Goal: Check status: Check status

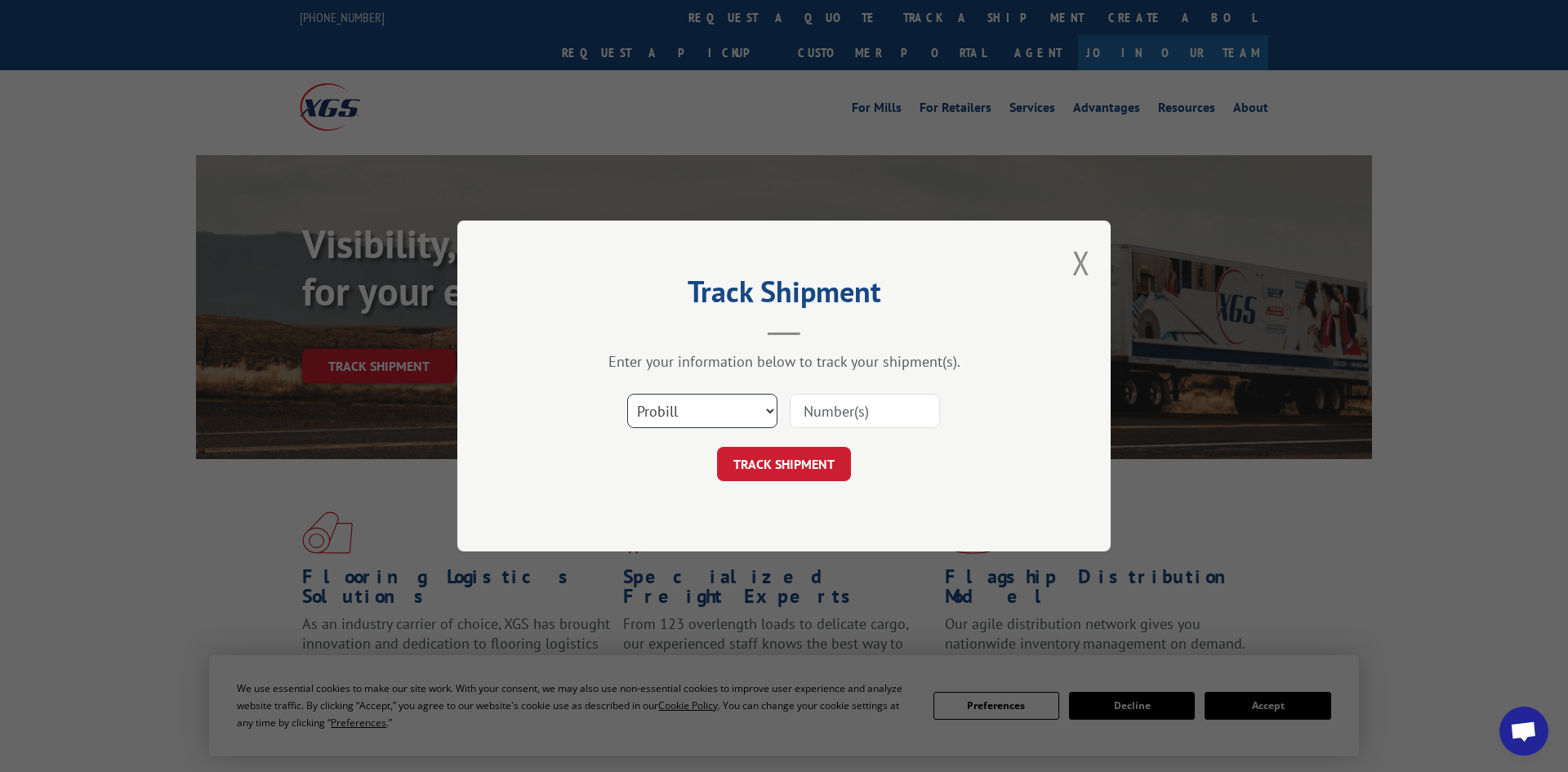
click at [717, 415] on select "Select category... Probill BOL PO" at bounding box center [702, 411] width 151 height 34
select select "po"
click at [627, 396] on select "Select category... Probill BOL PO" at bounding box center [702, 411] width 151 height 34
click at [846, 405] on input at bounding box center [864, 411] width 151 height 34
paste input "224227052"
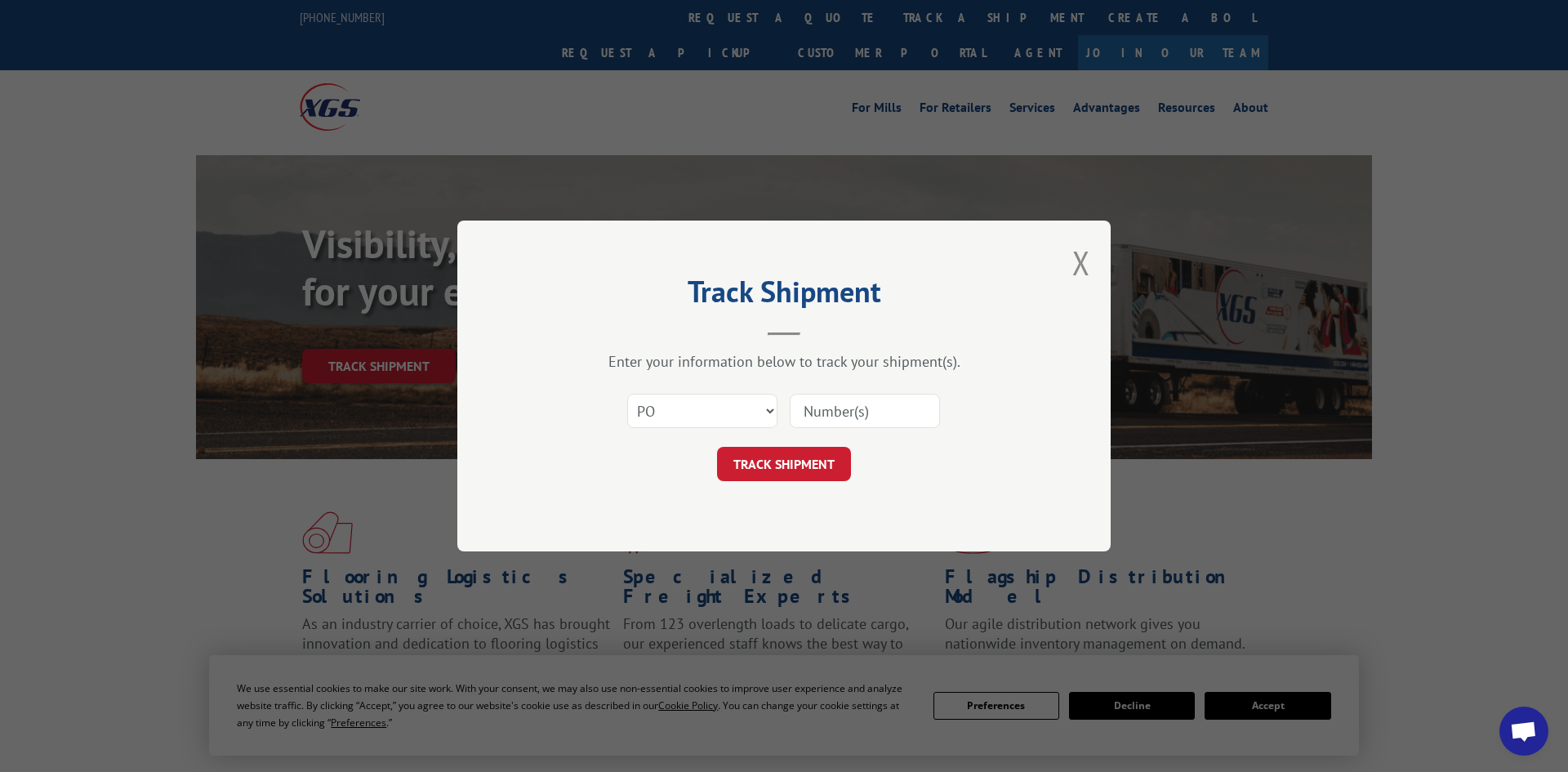
type input "224227052"
click button "TRACK SHIPMENT" at bounding box center [784, 464] width 134 height 34
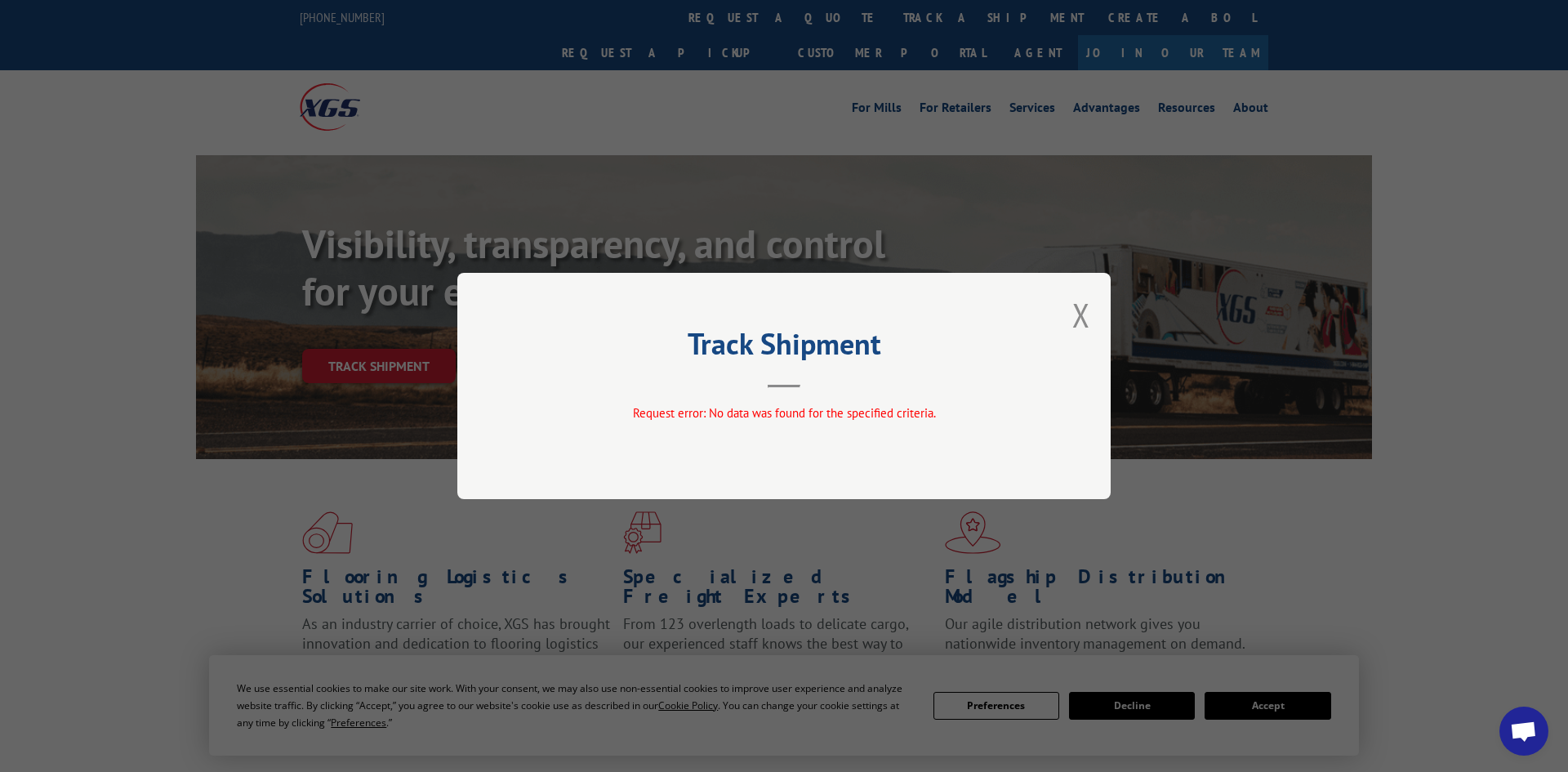
click at [1091, 315] on div "Track Shipment Request error: No data was found for the specified criteria." at bounding box center [784, 386] width 654 height 226
click at [1081, 316] on button "Close modal" at bounding box center [1081, 315] width 18 height 43
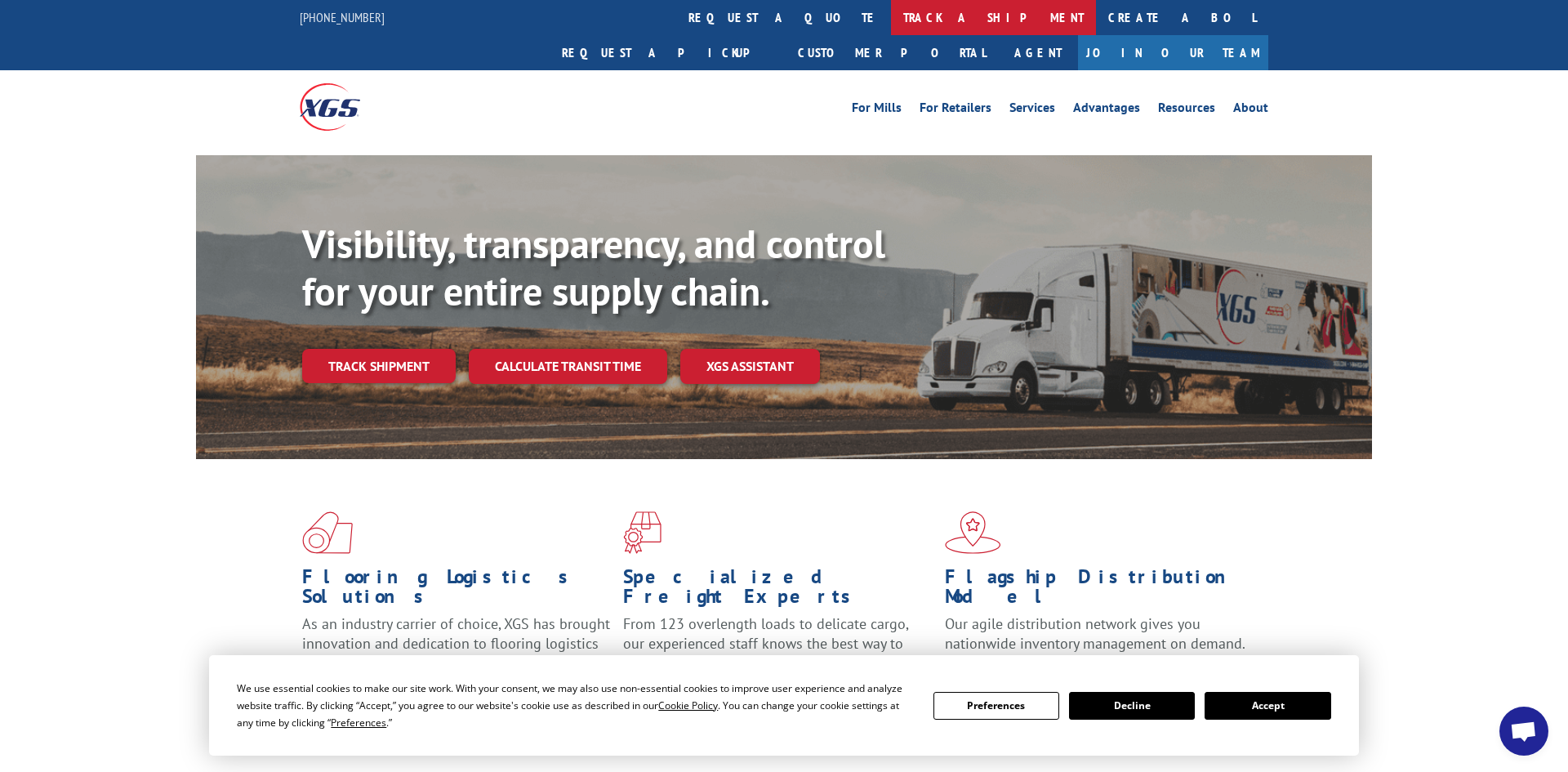
click at [891, 22] on link "track a shipment" at bounding box center [993, 18] width 205 height 35
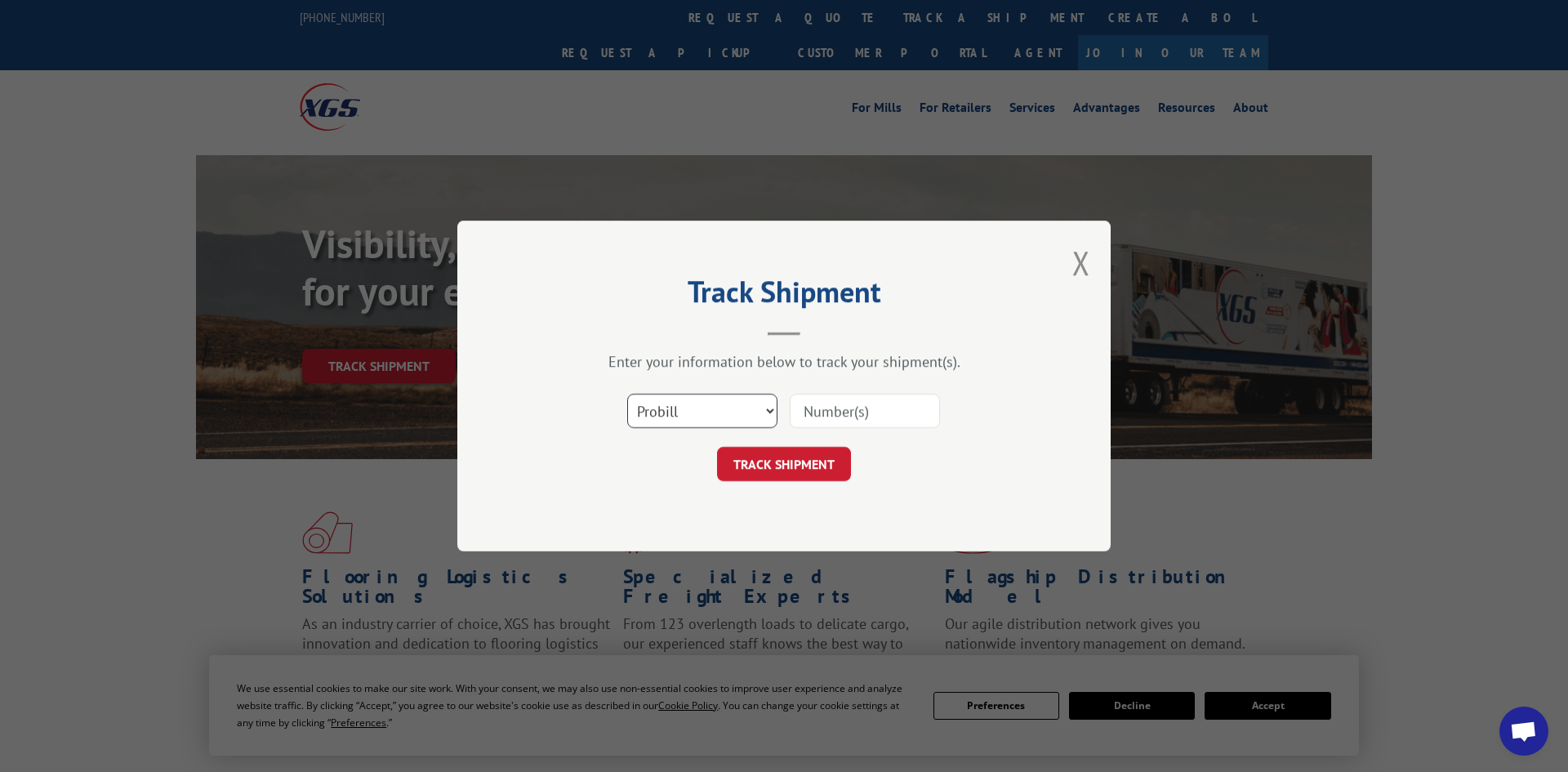
click at [659, 413] on select "Select category... Probill BOL PO" at bounding box center [702, 411] width 151 height 34
select select "po"
click at [627, 396] on select "Select category... Probill BOL PO" at bounding box center [702, 411] width 151 height 34
click at [839, 410] on input at bounding box center [864, 411] width 151 height 34
paste input "295759356"
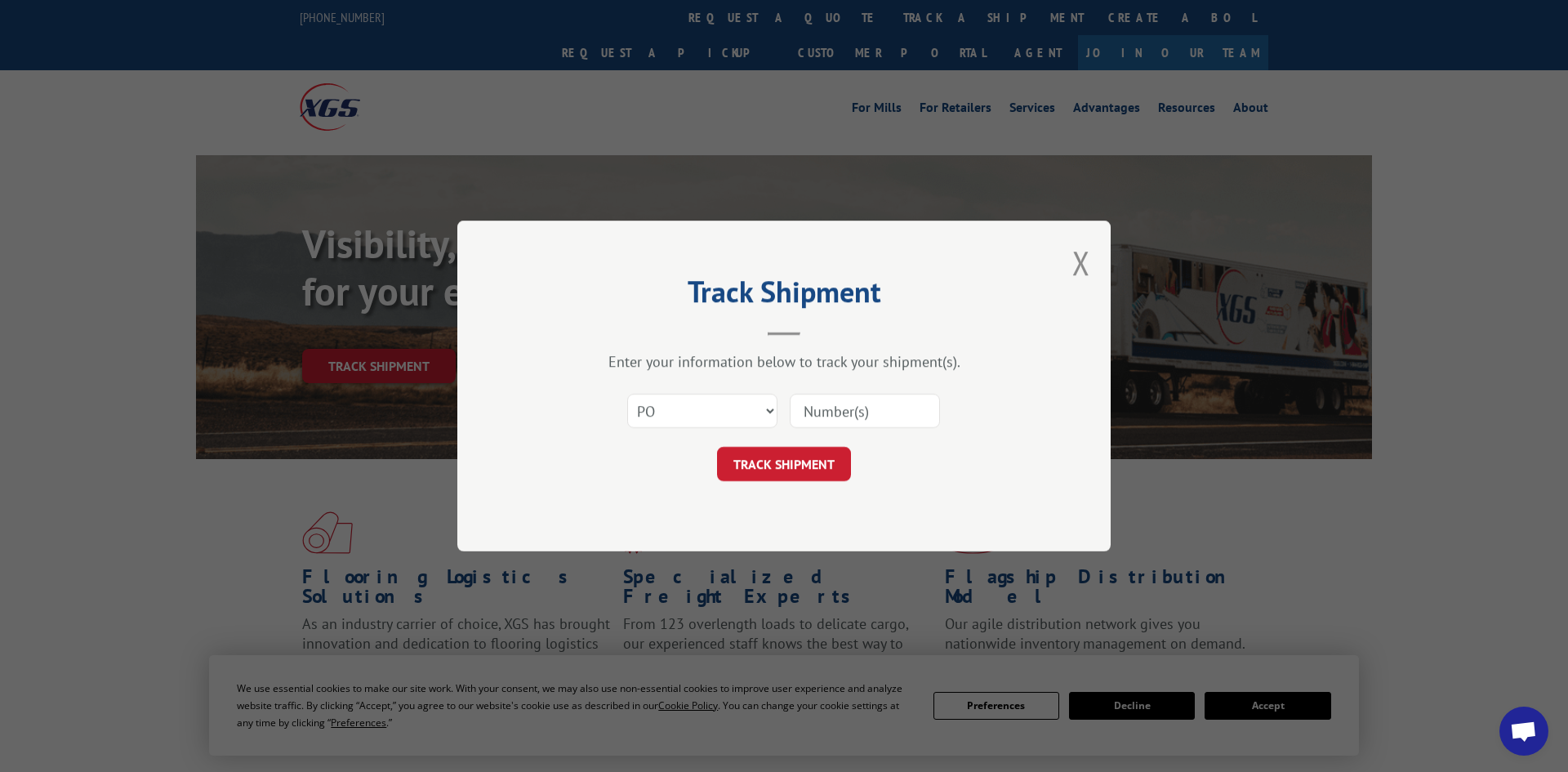
type input "295759356"
click button "TRACK SHIPMENT" at bounding box center [784, 464] width 134 height 34
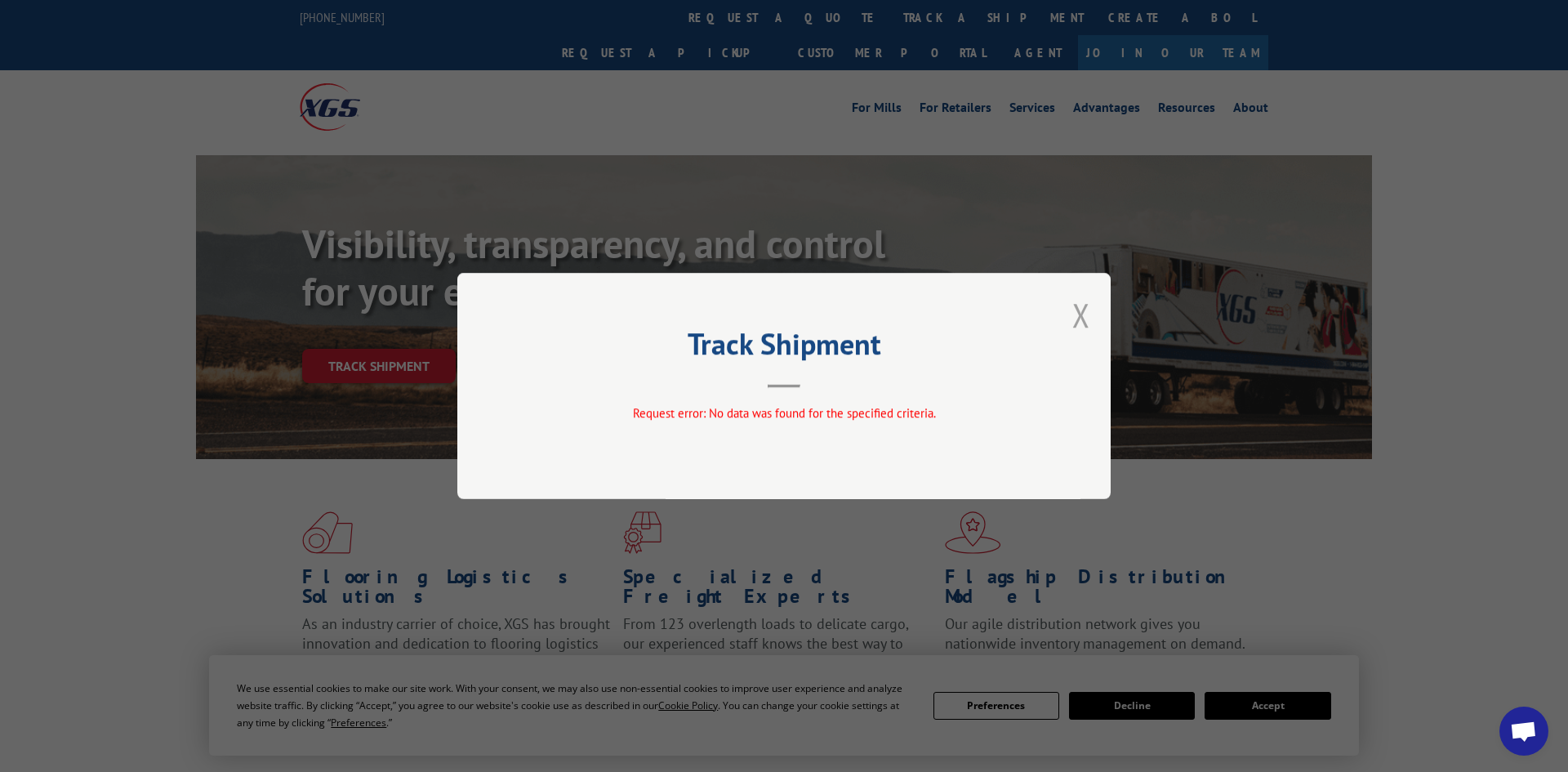
click at [1084, 318] on button "Close modal" at bounding box center [1081, 315] width 18 height 43
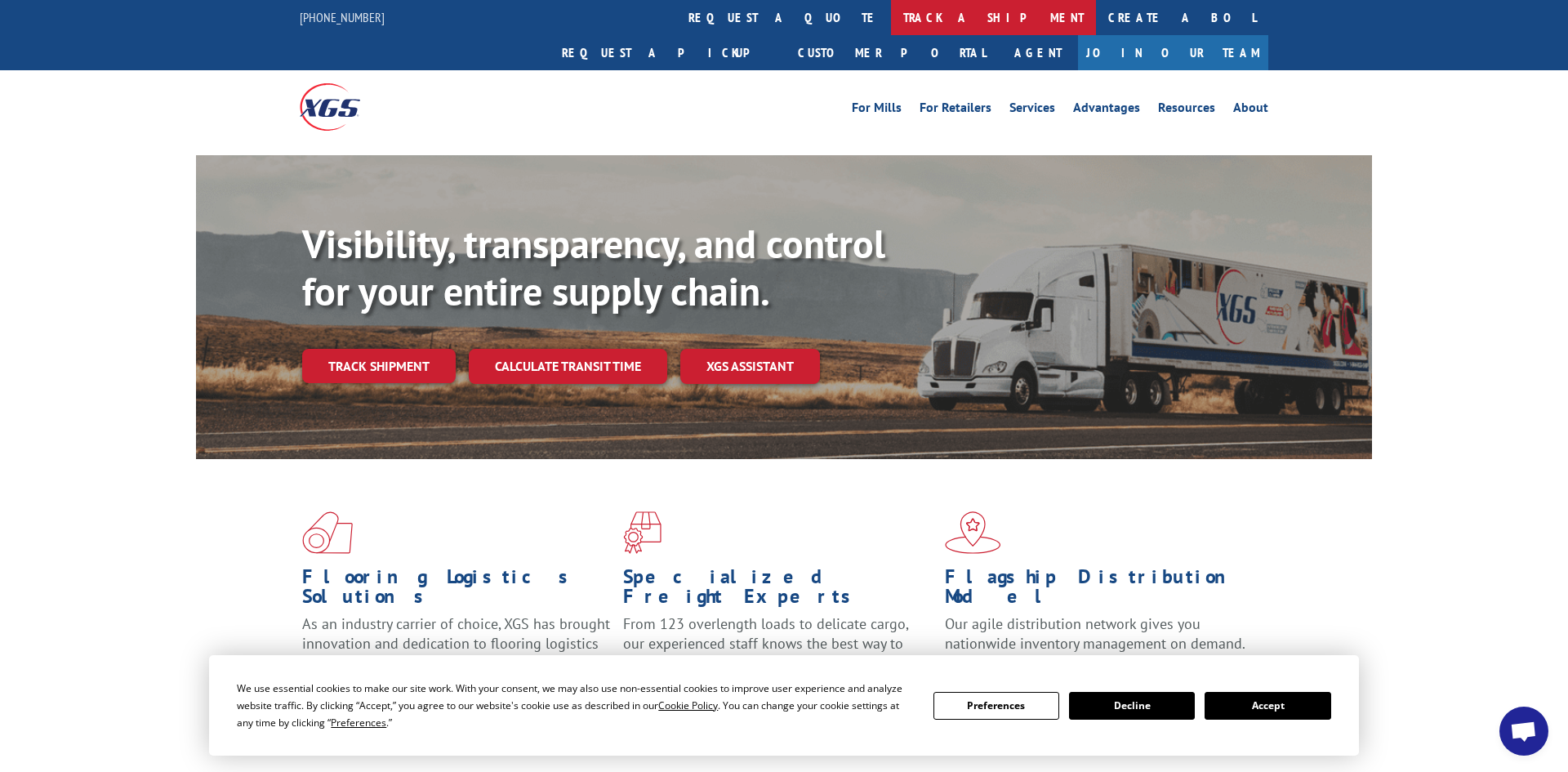
click at [891, 18] on link "track a shipment" at bounding box center [993, 18] width 205 height 35
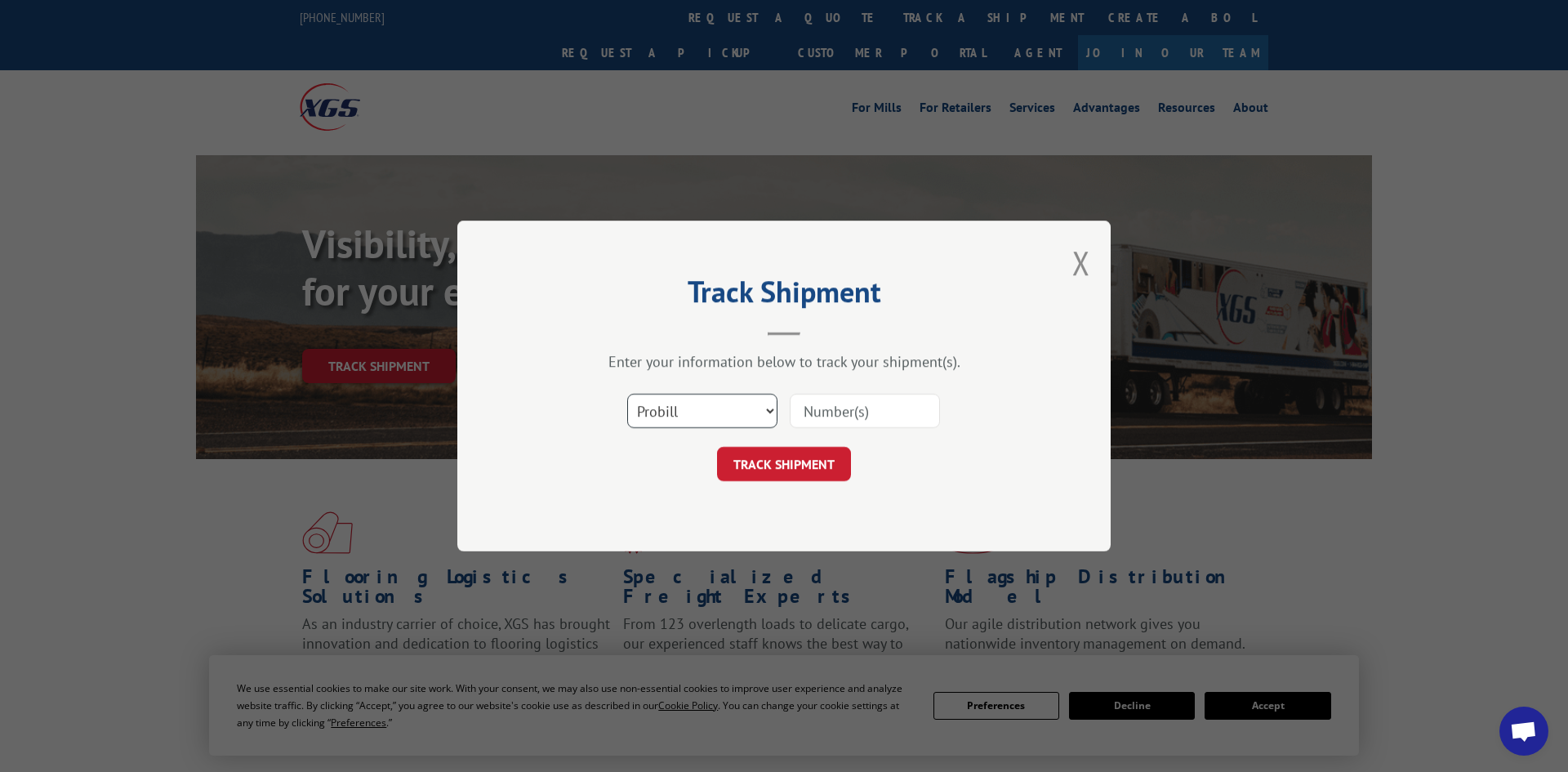
click at [702, 415] on select "Select category... Probill BOL PO" at bounding box center [702, 411] width 151 height 34
select select "po"
click at [627, 396] on select "Select category... Probill BOL PO" at bounding box center [702, 411] width 151 height 34
click at [854, 410] on input at bounding box center [864, 411] width 151 height 34
paste input "295759229"
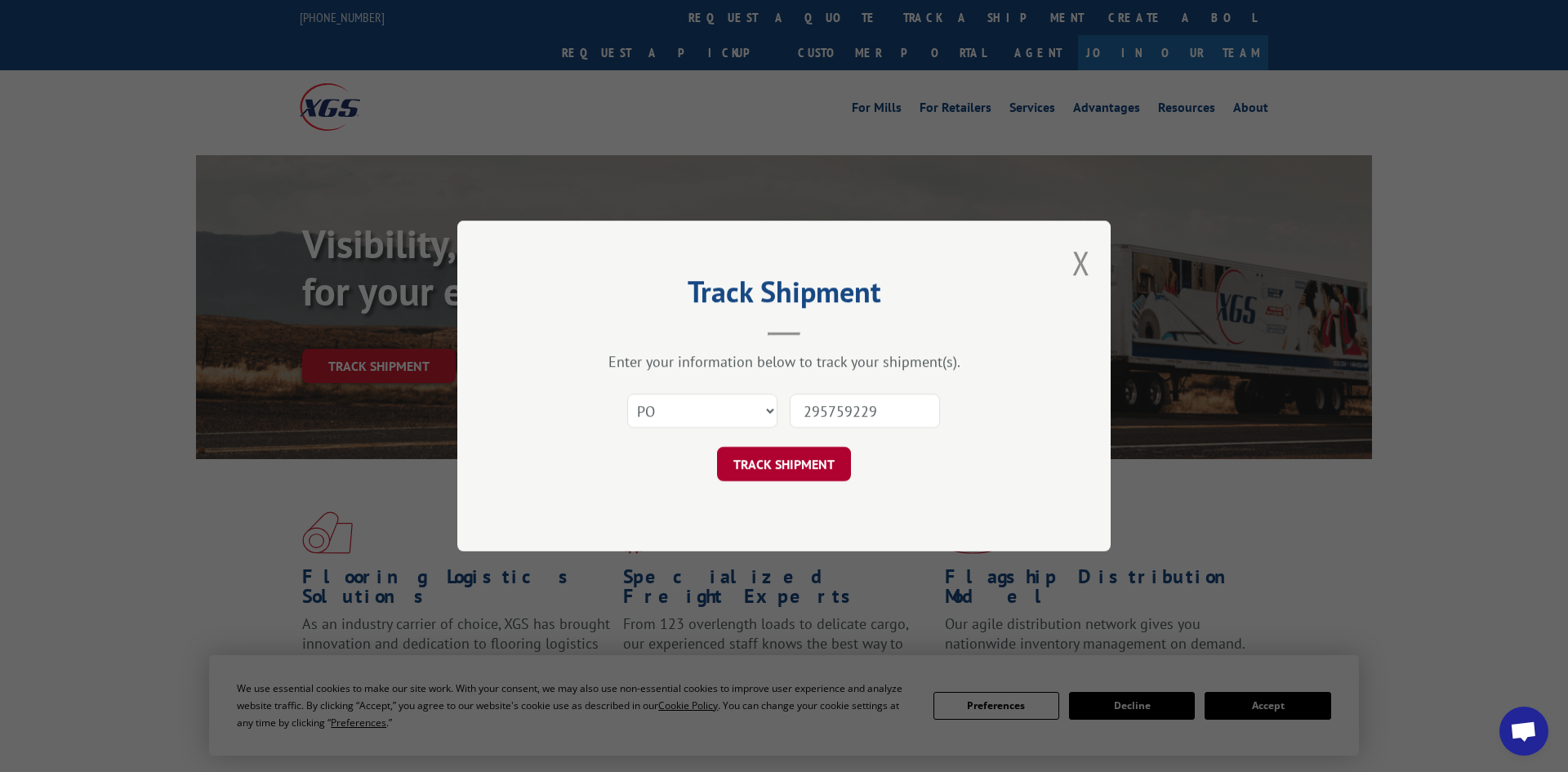
type input "295759229"
click at [799, 461] on button "TRACK SHIPMENT" at bounding box center [784, 464] width 134 height 34
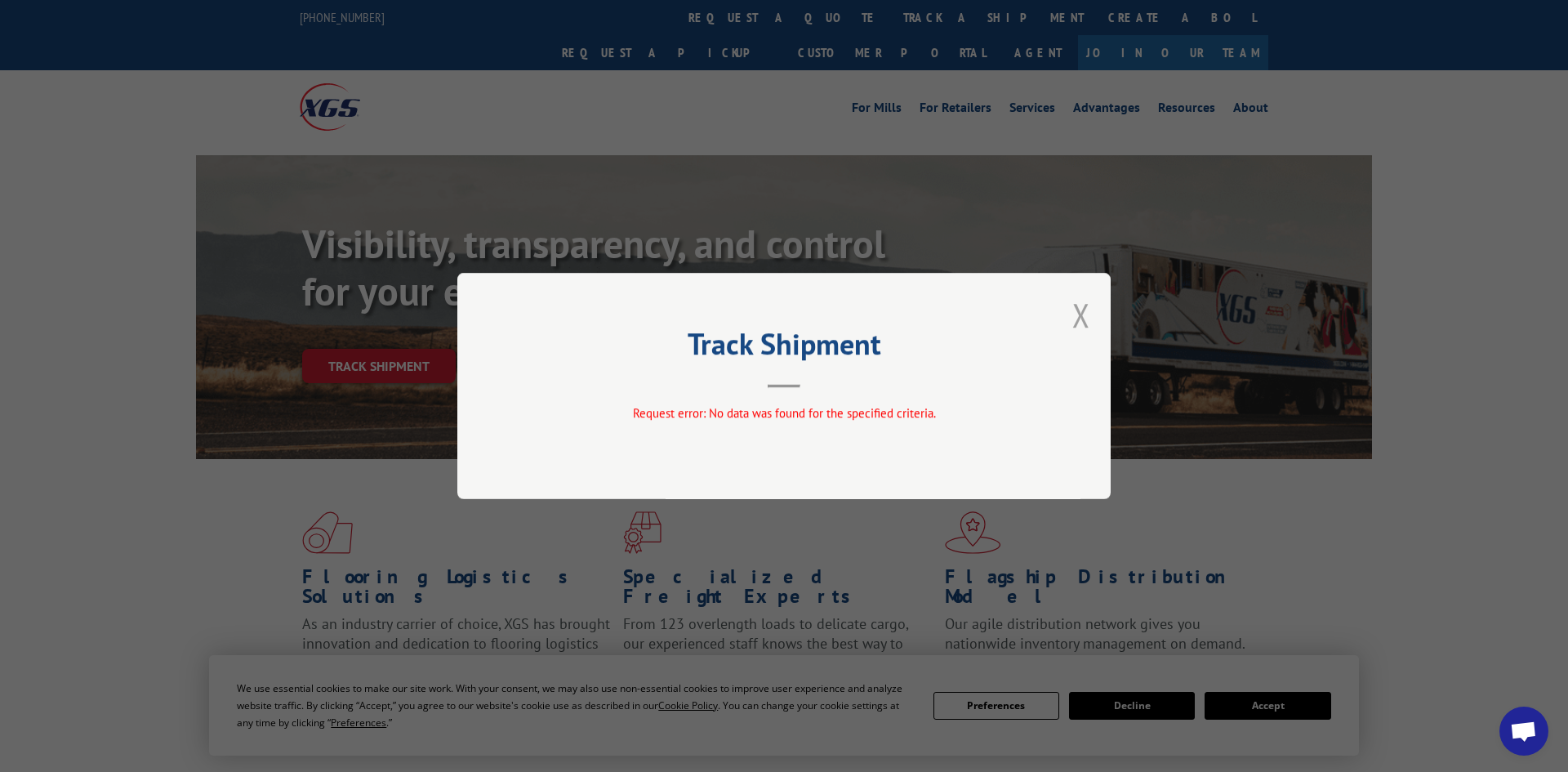
drag, startPoint x: 1086, startPoint y: 314, endPoint x: 983, endPoint y: 165, distance: 181.1
click at [1086, 313] on button "Close modal" at bounding box center [1081, 315] width 18 height 43
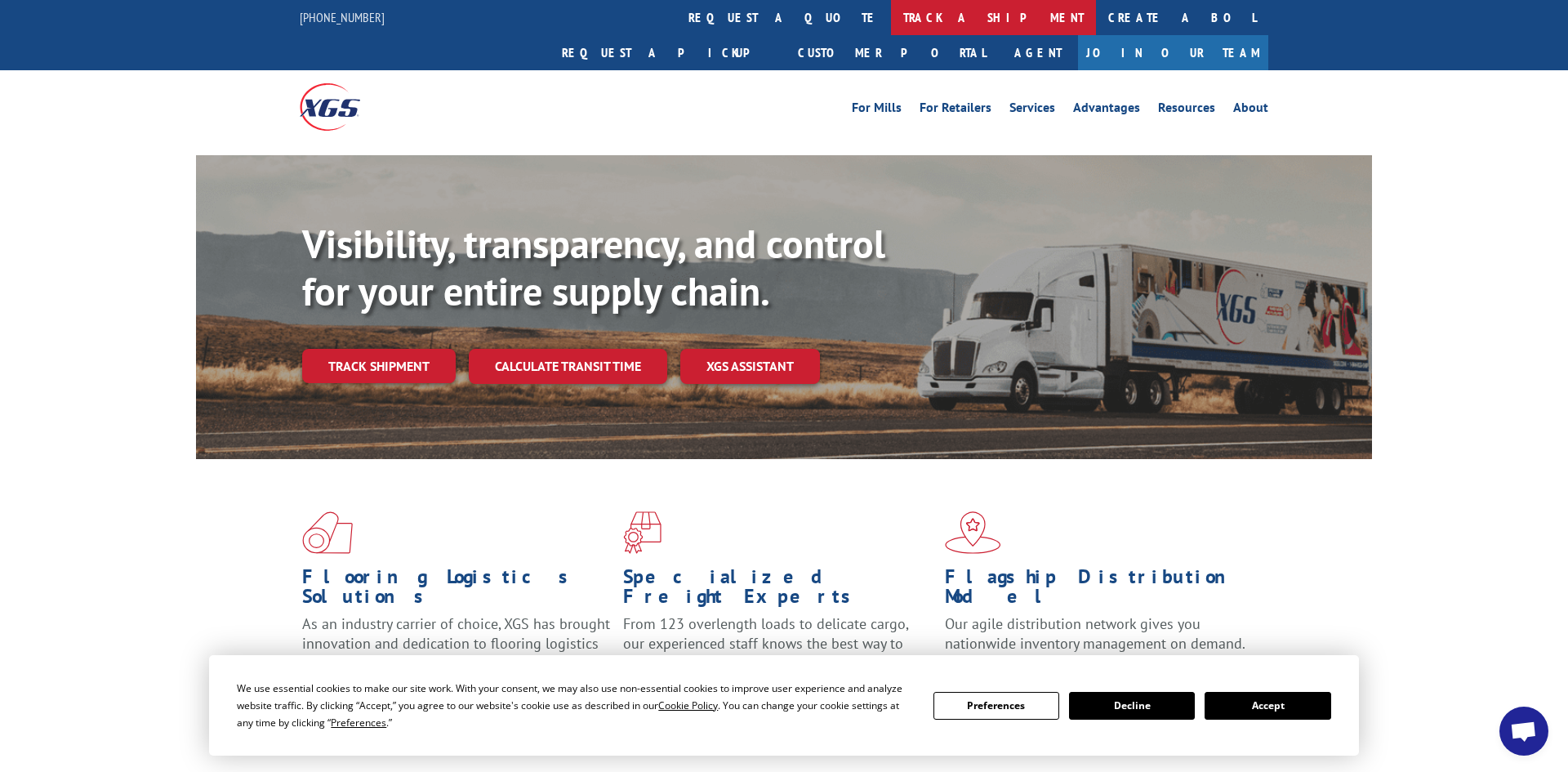
click at [891, 19] on link "track a shipment" at bounding box center [993, 18] width 205 height 35
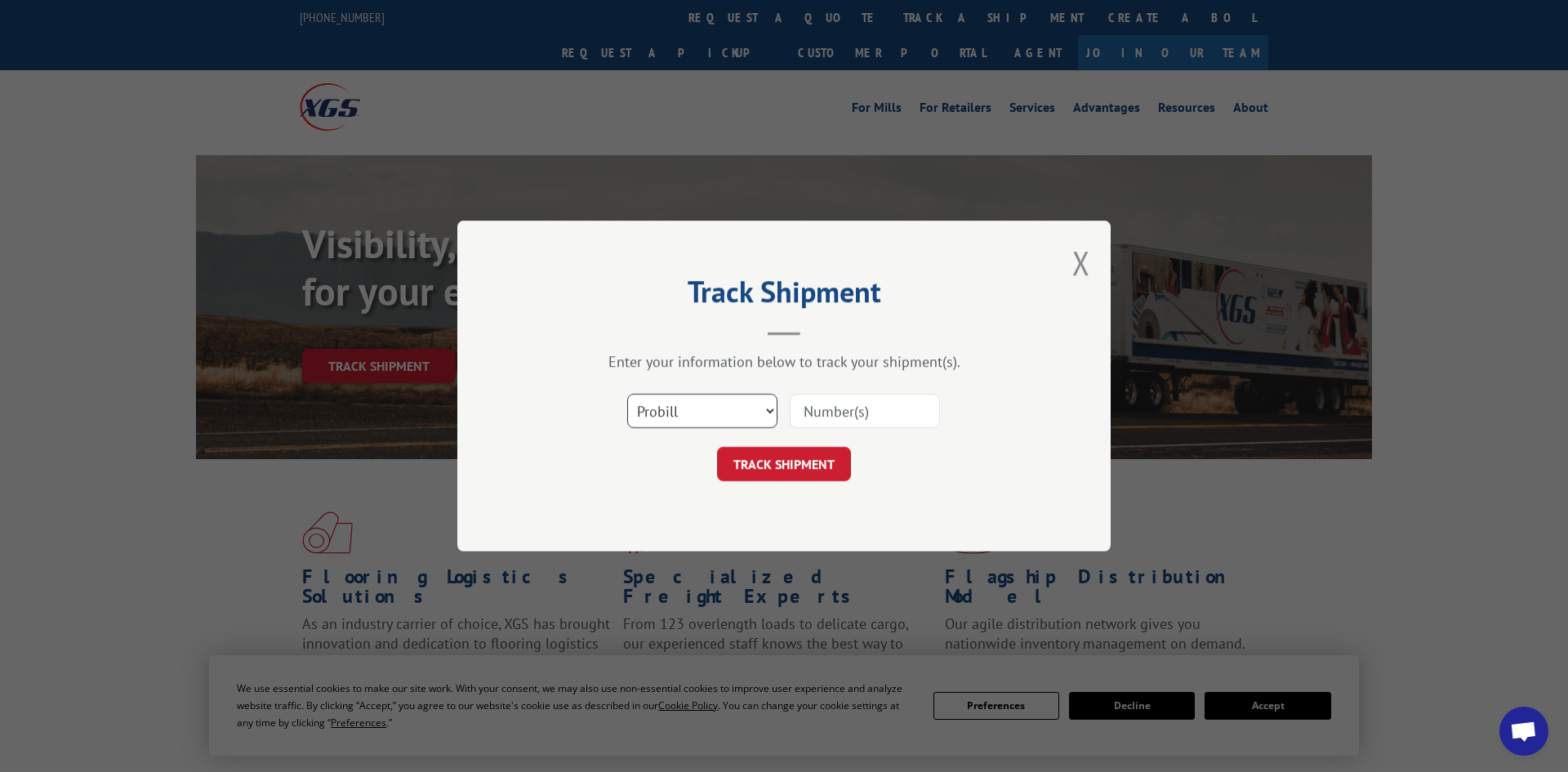
click at [689, 413] on select "Select category... Probill BOL PO" at bounding box center [702, 411] width 151 height 34
select select "po"
click at [627, 396] on select "Select category... Probill BOL PO" at bounding box center [702, 411] width 151 height 34
click at [807, 408] on input at bounding box center [864, 411] width 151 height 34
paste input "295835859"
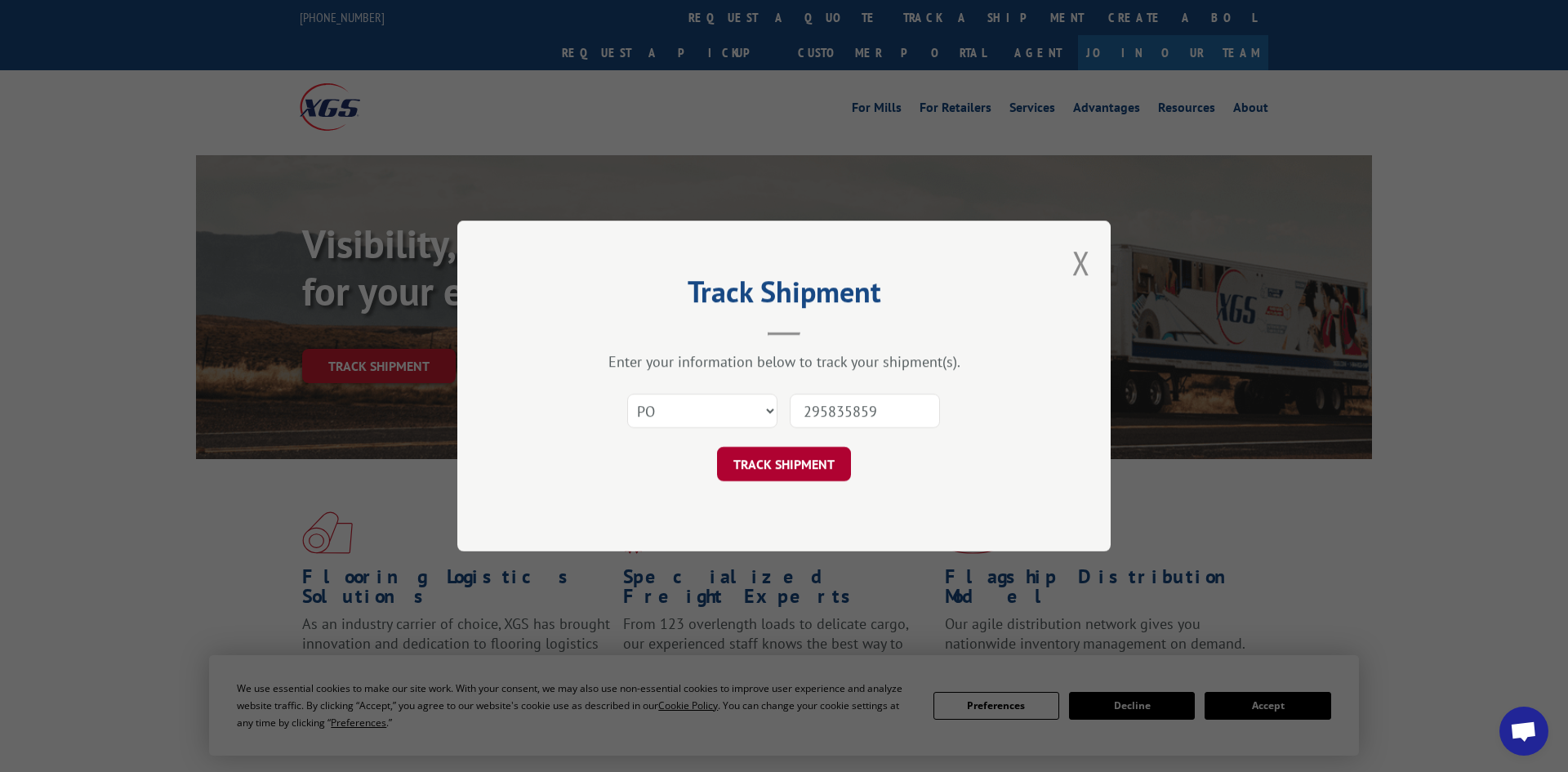
type input "295835859"
click at [784, 473] on button "TRACK SHIPMENT" at bounding box center [784, 464] width 134 height 34
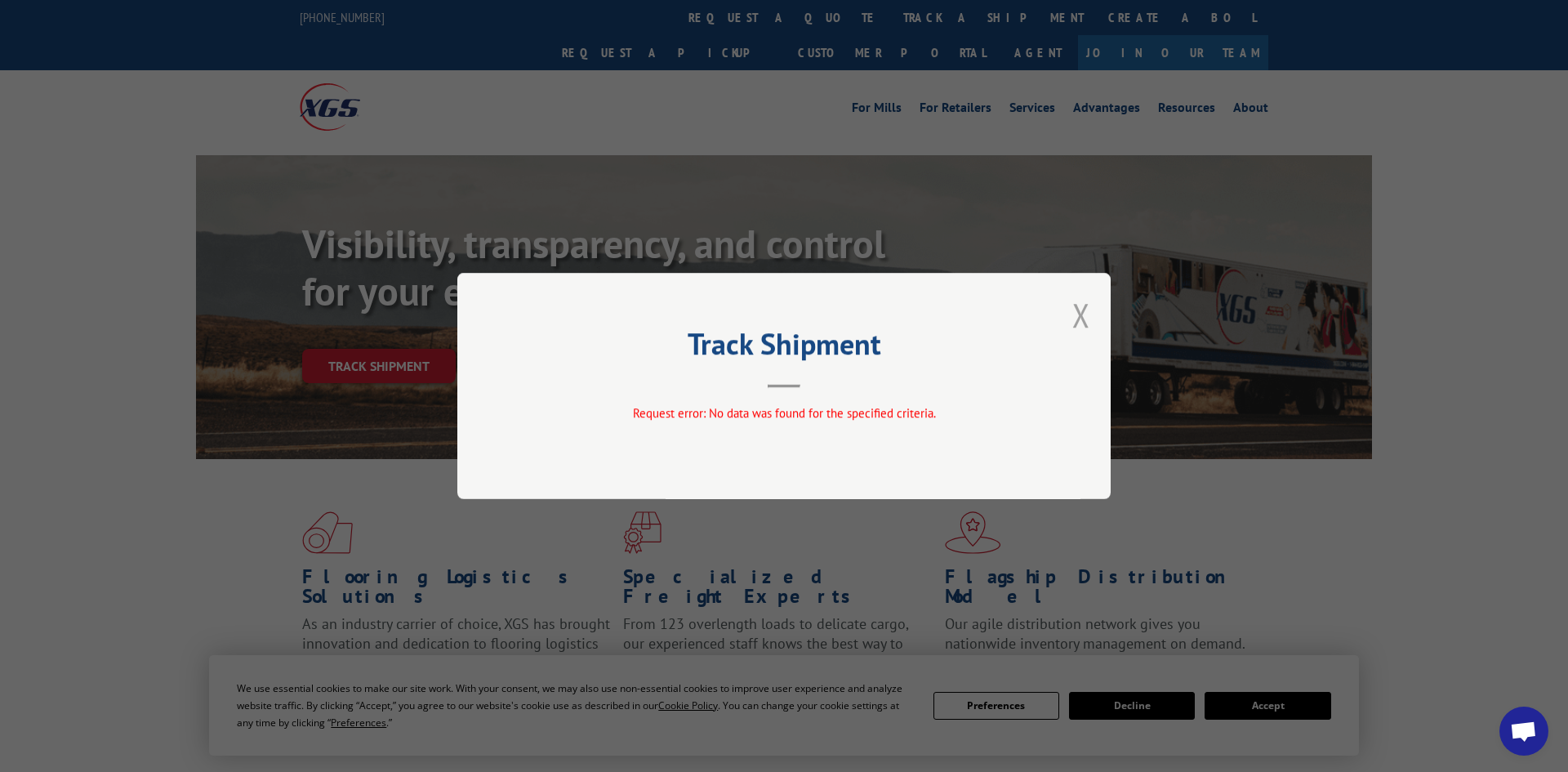
click at [1082, 321] on button "Close modal" at bounding box center [1081, 315] width 18 height 43
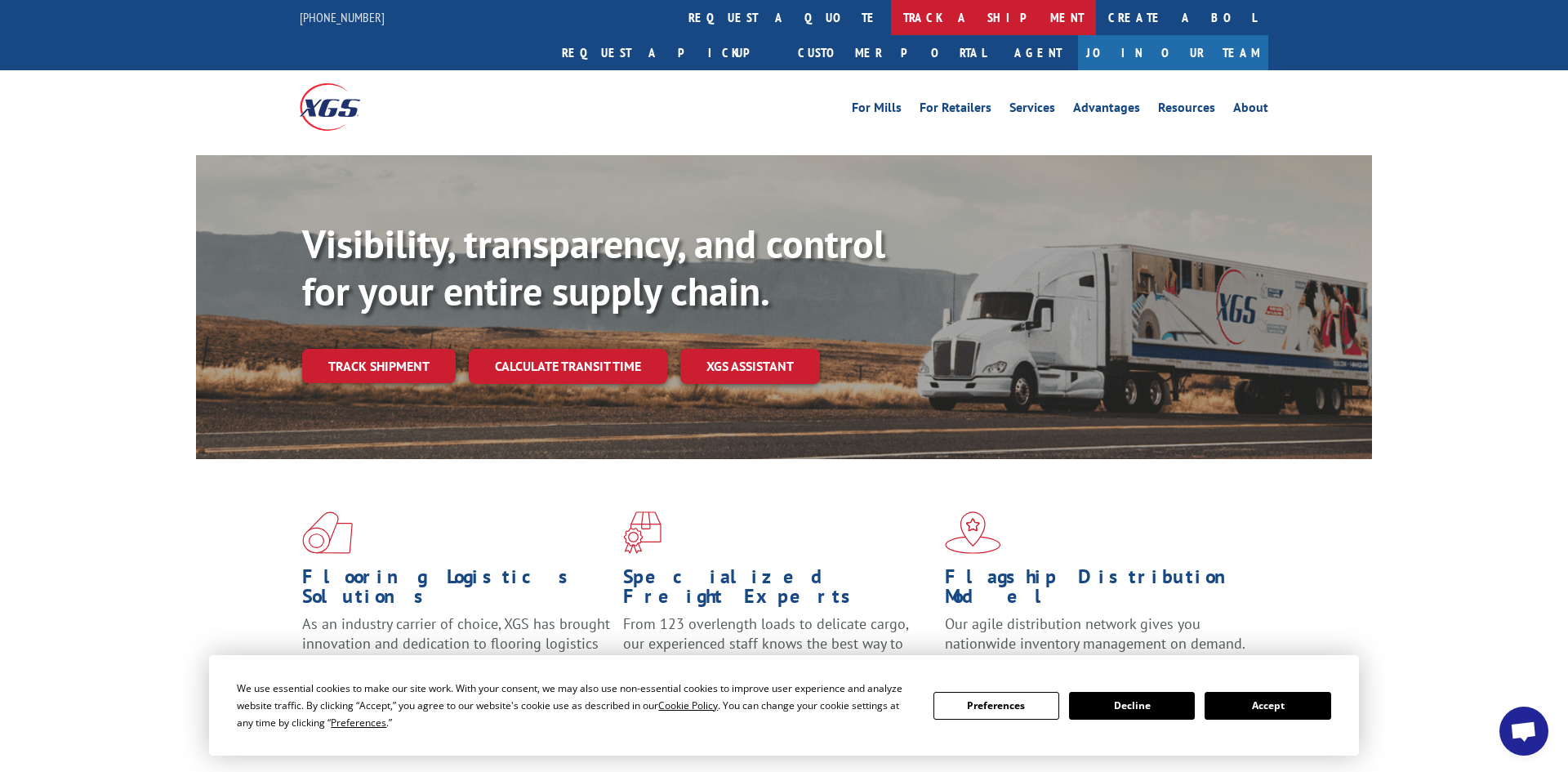
click at [891, 21] on link "track a shipment" at bounding box center [993, 18] width 205 height 35
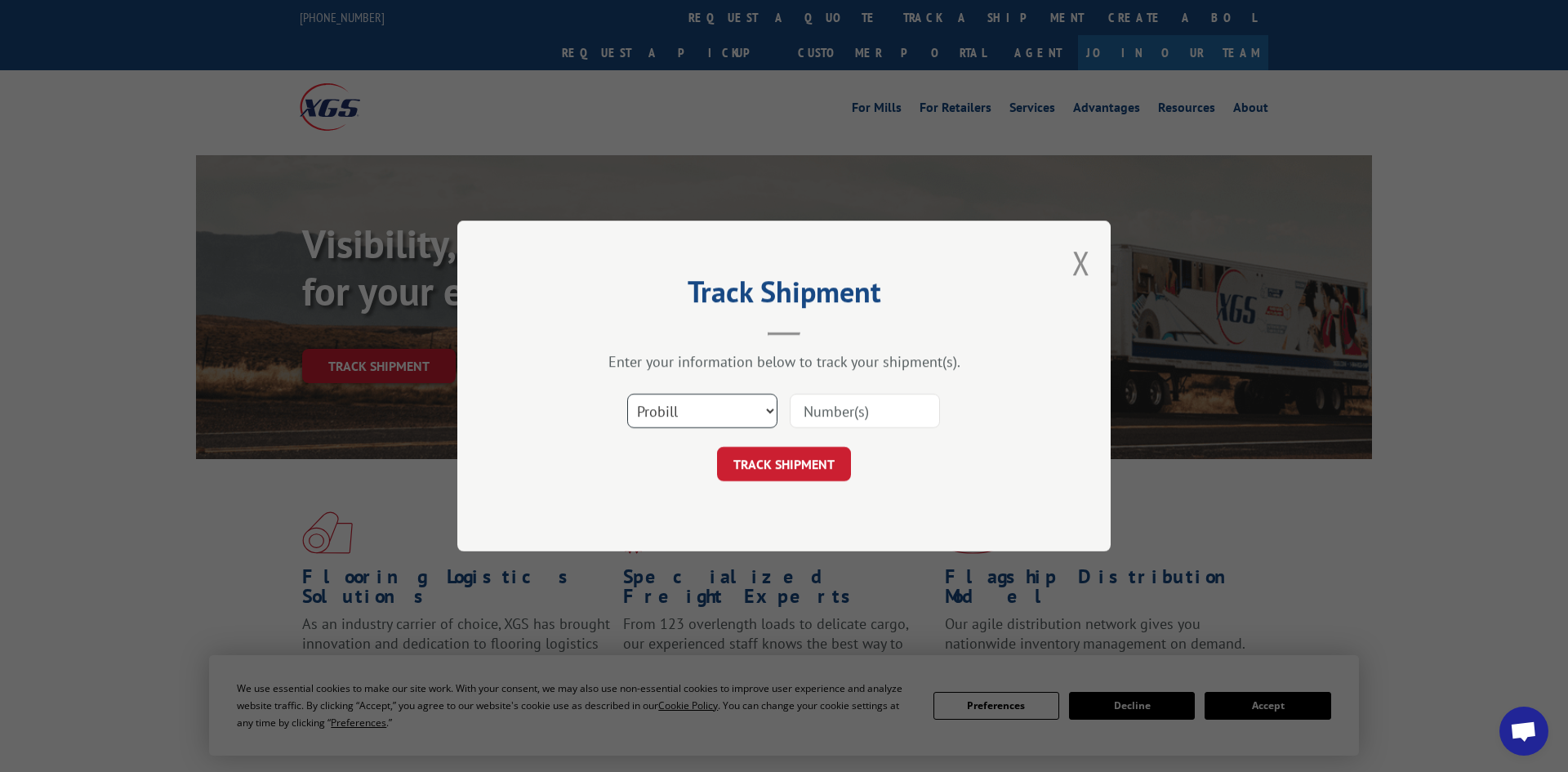
drag, startPoint x: 713, startPoint y: 411, endPoint x: 693, endPoint y: 424, distance: 23.9
click at [705, 411] on select "Select category... Probill BOL PO" at bounding box center [702, 411] width 151 height 34
select select "po"
click at [627, 396] on select "Select category... Probill BOL PO" at bounding box center [702, 411] width 151 height 34
drag, startPoint x: 817, startPoint y: 415, endPoint x: 782, endPoint y: 381, distance: 48.8
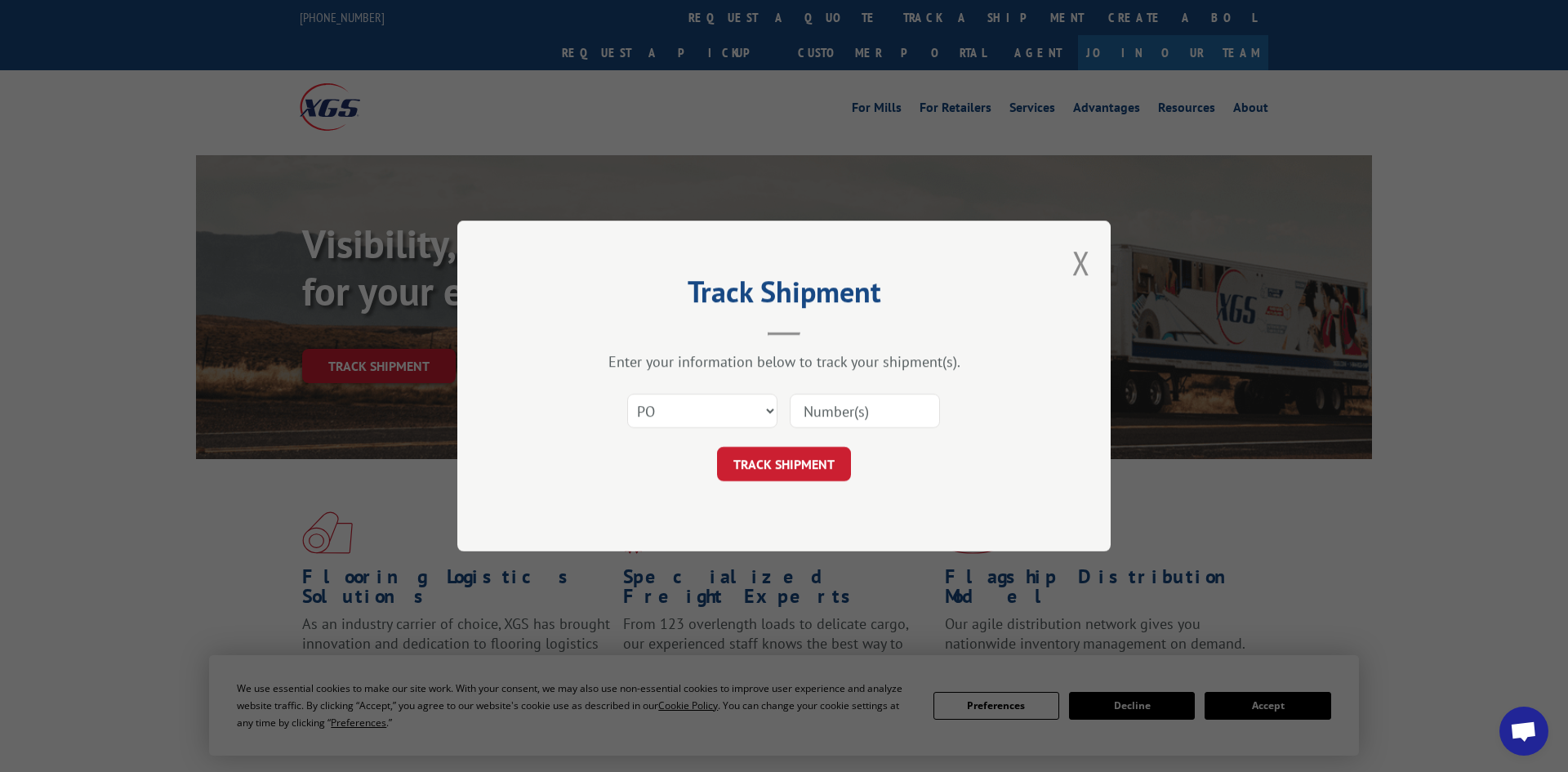
click at [817, 415] on input at bounding box center [864, 411] width 151 height 34
paste input "295723319"
type input "295723319"
click at [776, 470] on button "TRACK SHIPMENT" at bounding box center [784, 464] width 134 height 34
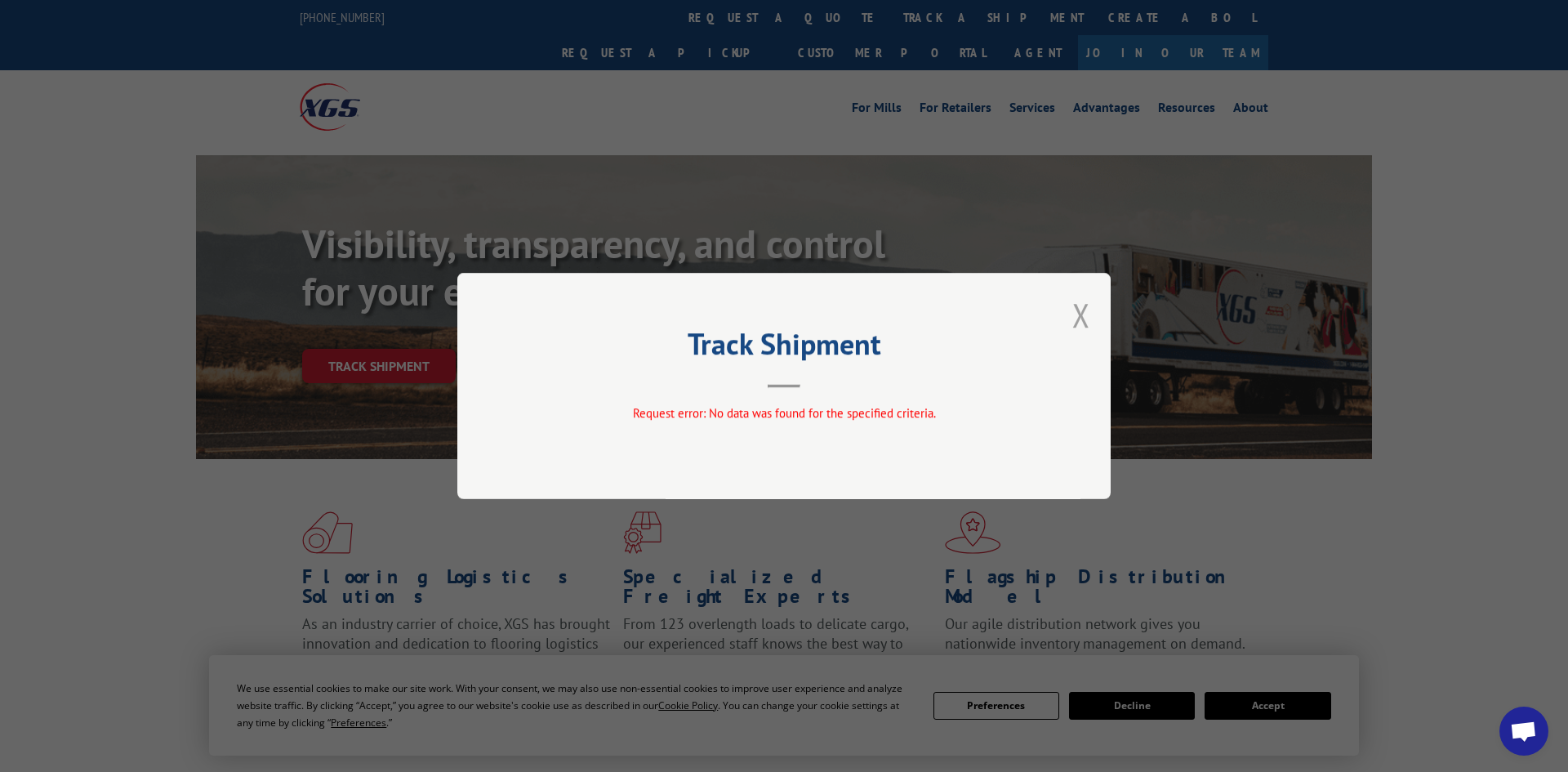
click at [1087, 329] on button "Close modal" at bounding box center [1081, 315] width 18 height 43
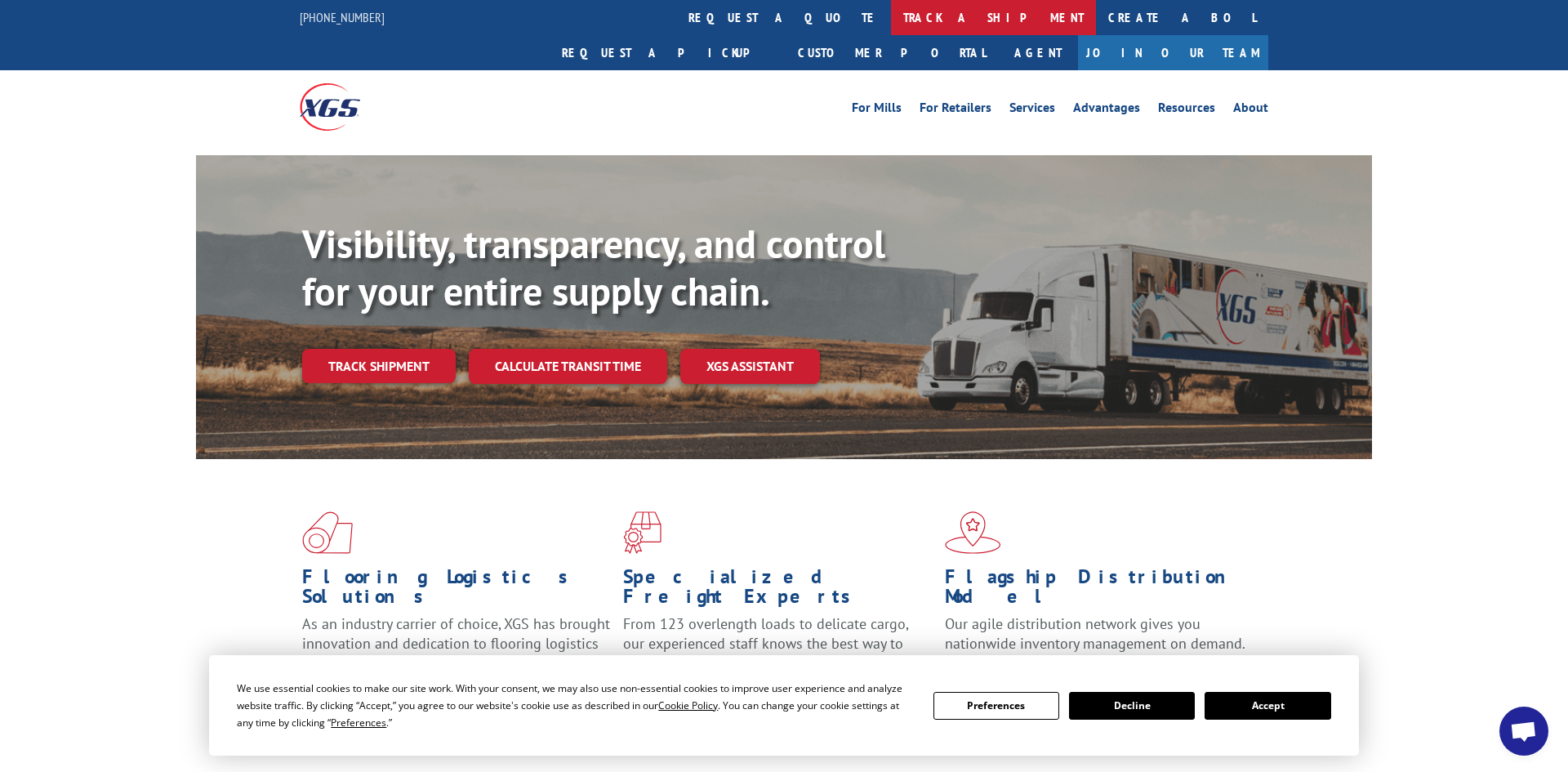
click at [891, 17] on link "track a shipment" at bounding box center [993, 18] width 205 height 35
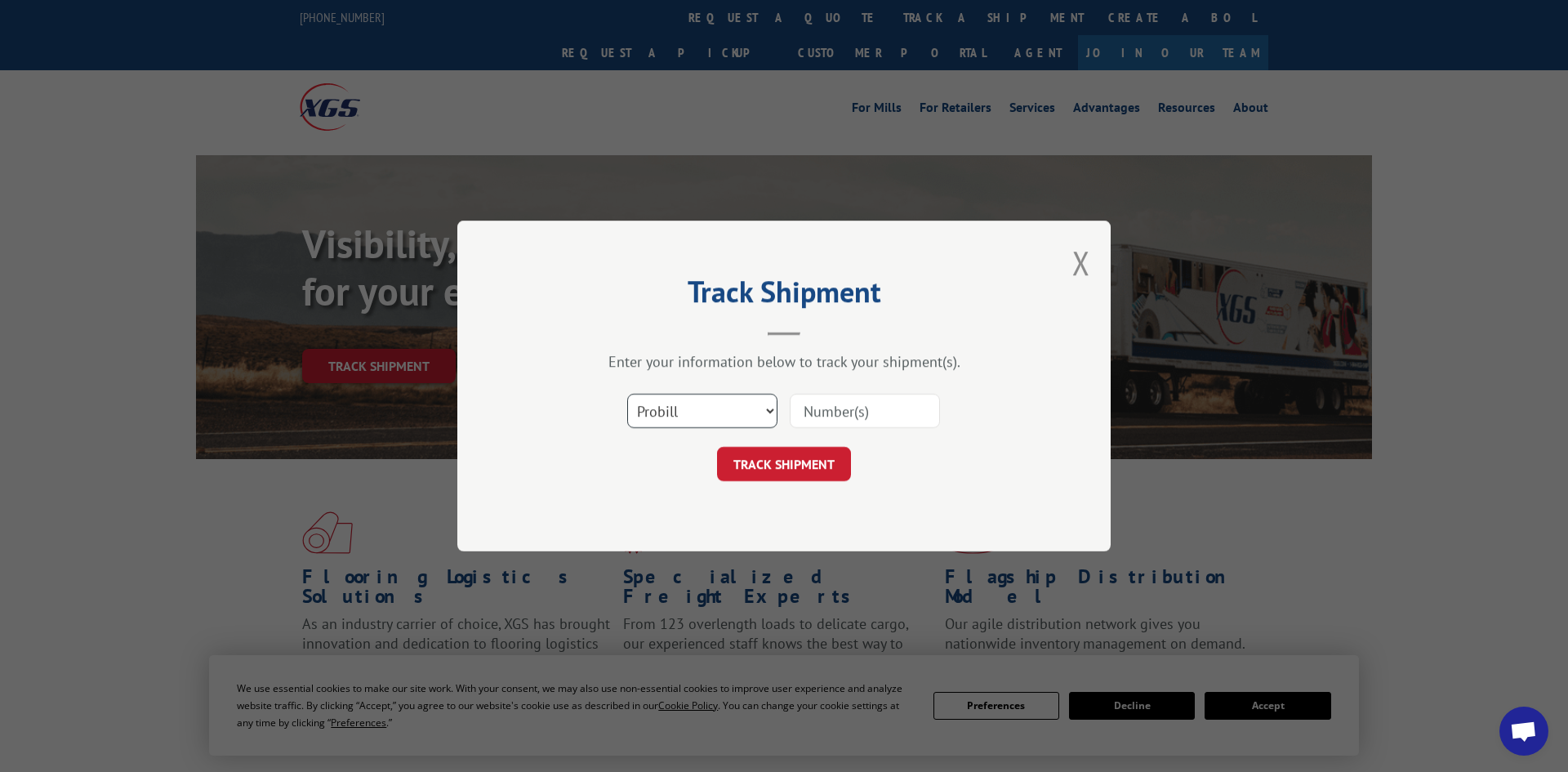
click at [725, 411] on select "Select category... Probill BOL PO" at bounding box center [702, 411] width 151 height 34
select select "po"
click at [627, 396] on select "Select category... Probill BOL PO" at bounding box center [702, 411] width 151 height 34
click at [824, 415] on input at bounding box center [864, 411] width 151 height 34
paste input "295840949"
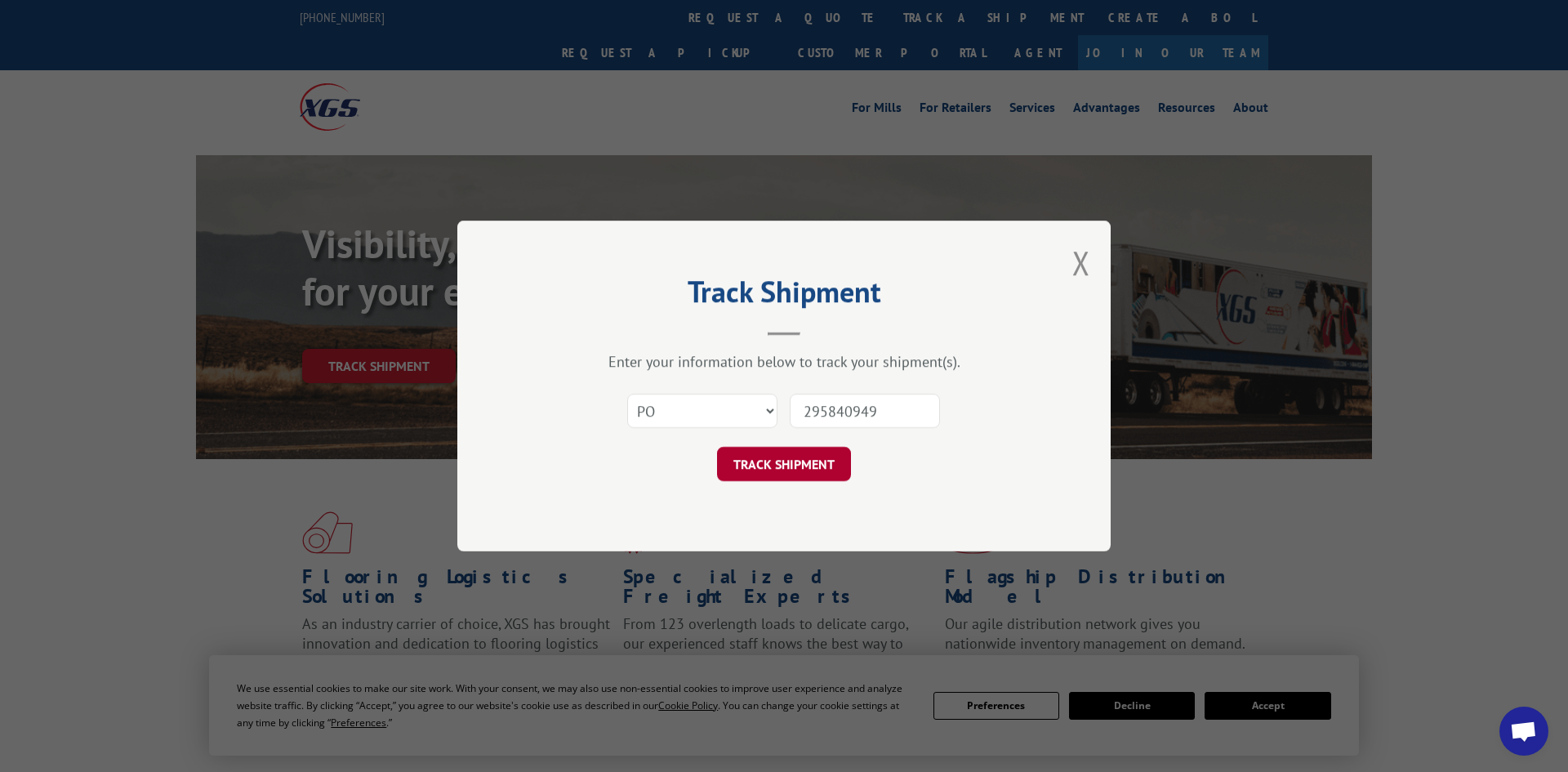
type input "295840949"
click at [790, 477] on button "TRACK SHIPMENT" at bounding box center [784, 464] width 134 height 34
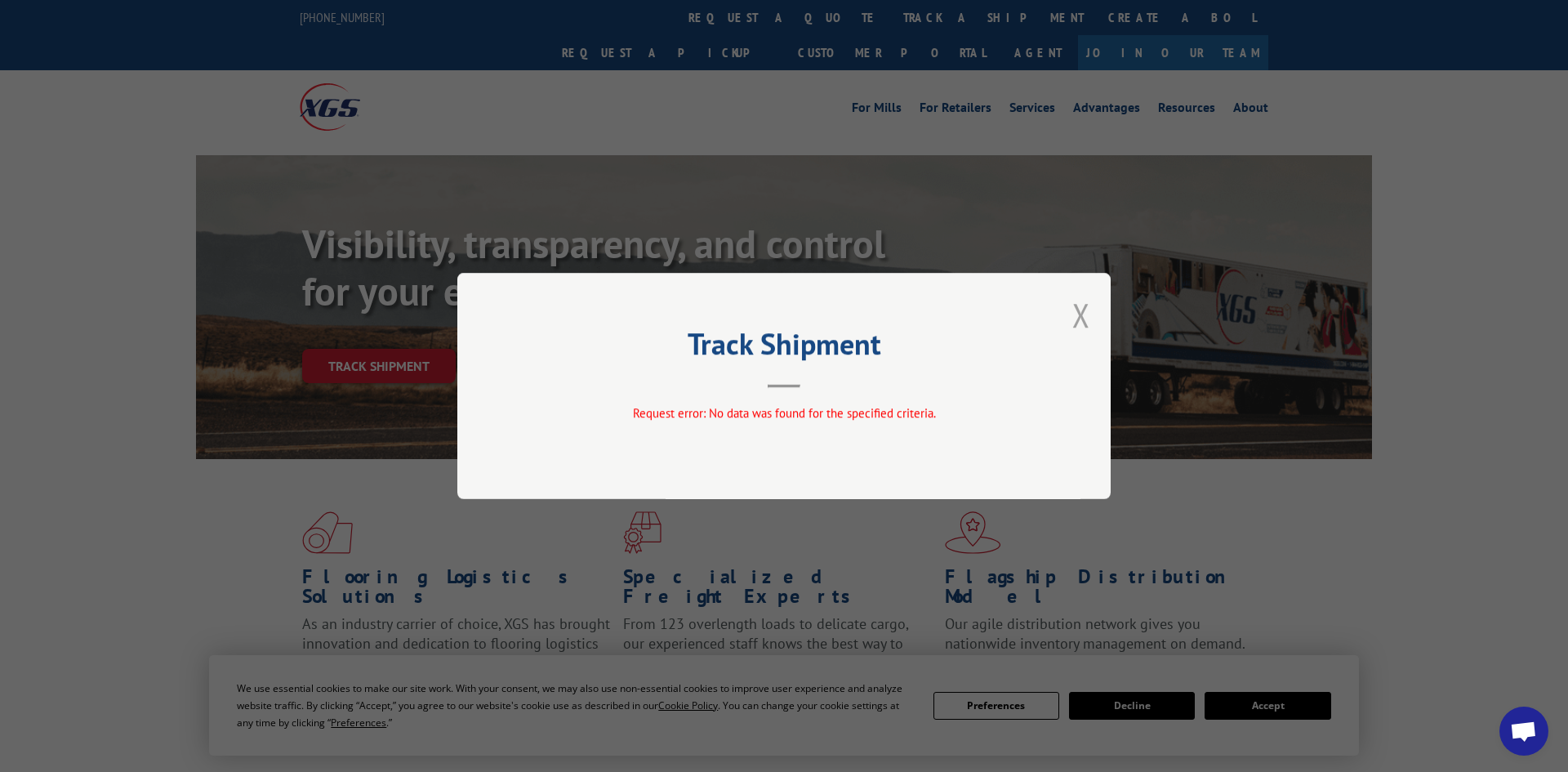
click at [1077, 319] on button "Close modal" at bounding box center [1081, 315] width 18 height 43
